Goal: Book appointment/travel/reservation

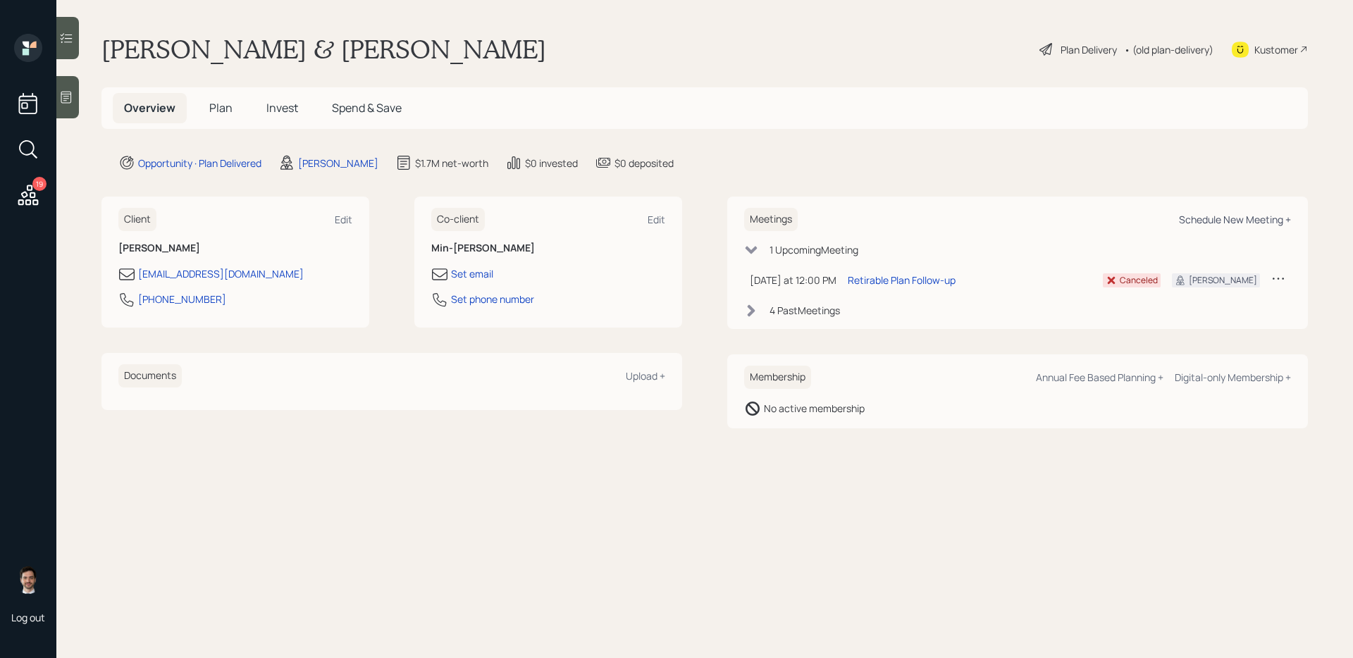
click at [1244, 218] on div "Schedule New Meeting +" at bounding box center [1235, 219] width 112 height 13
select select "ef6b64e1-8f62-4a74-b865-a7df4b35b836"
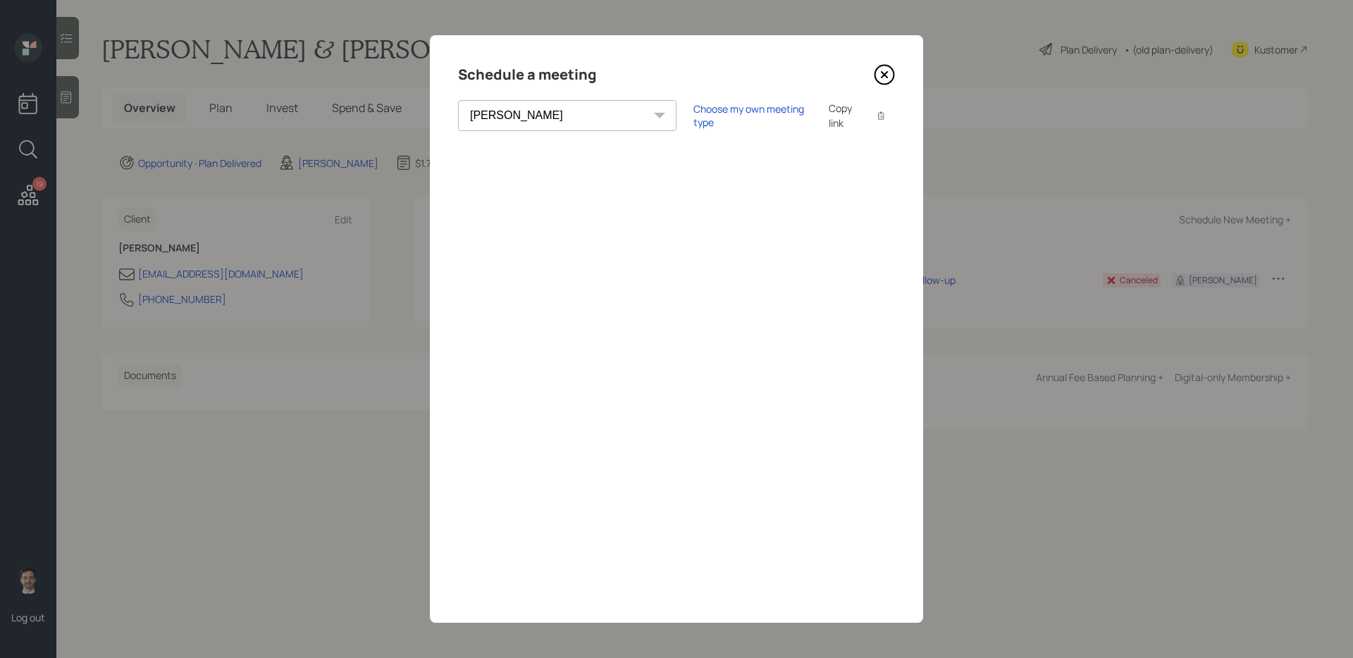
click at [886, 80] on icon at bounding box center [884, 74] width 21 height 21
